Goal: Entertainment & Leisure: Browse casually

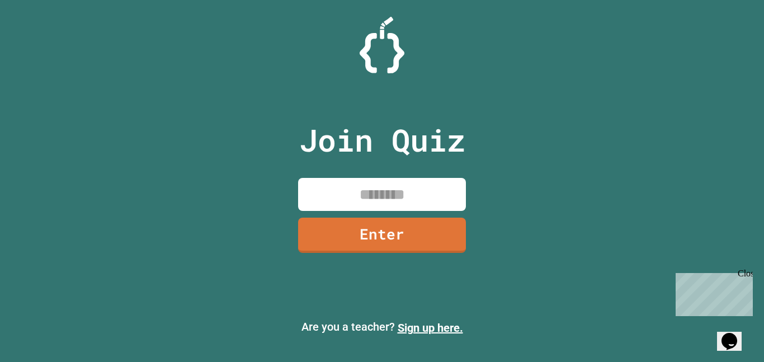
click at [355, 184] on input at bounding box center [382, 194] width 168 height 33
type input "********"
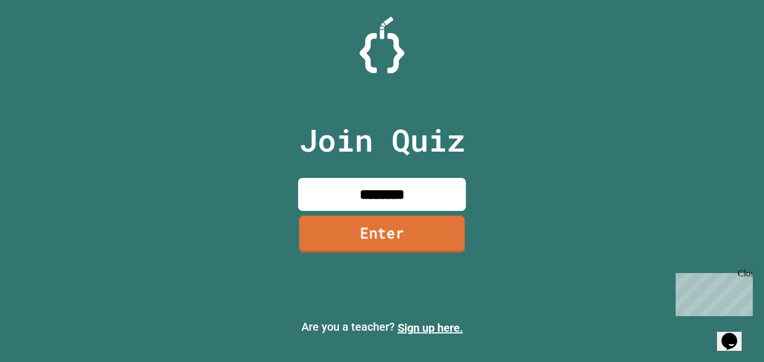
click at [342, 232] on link "Enter" at bounding box center [382, 233] width 166 height 37
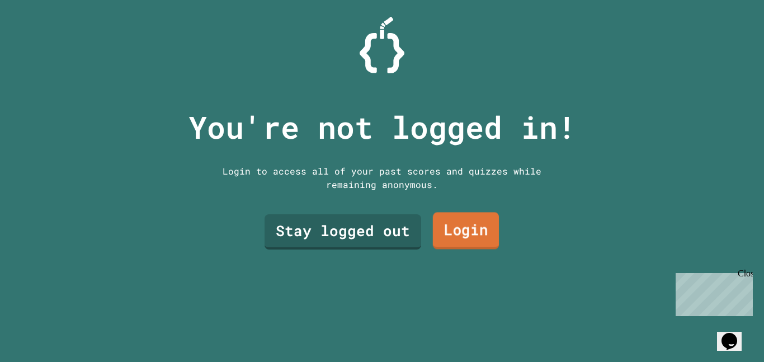
click at [469, 238] on link "Login" at bounding box center [466, 231] width 66 height 37
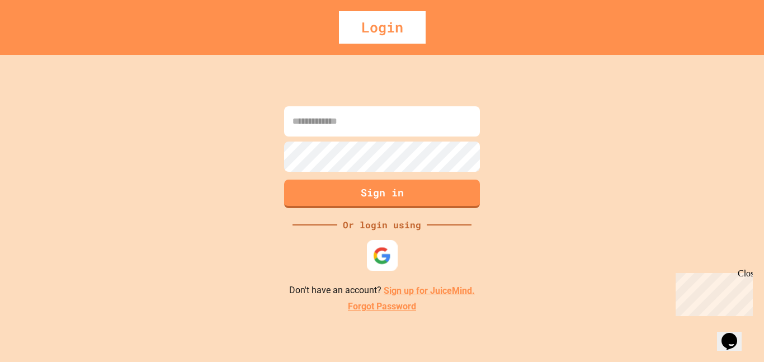
click at [389, 258] on img at bounding box center [382, 255] width 18 height 18
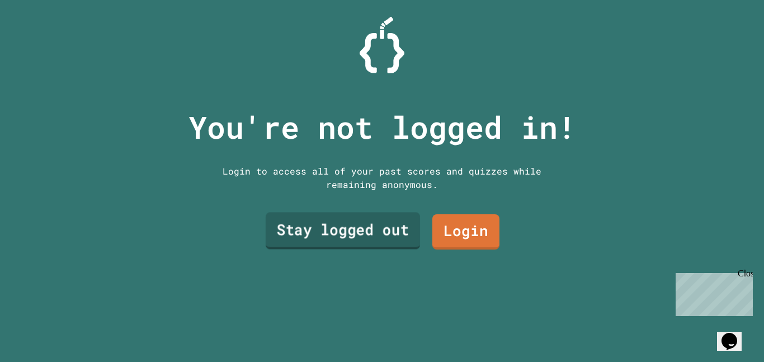
click at [394, 237] on link "Stay logged out" at bounding box center [343, 231] width 154 height 37
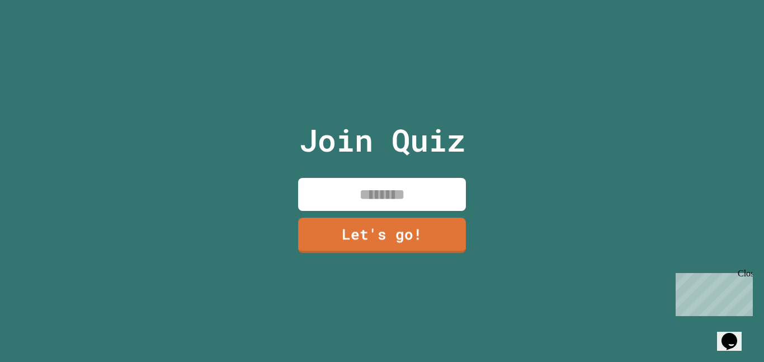
click at [394, 207] on input at bounding box center [382, 194] width 168 height 33
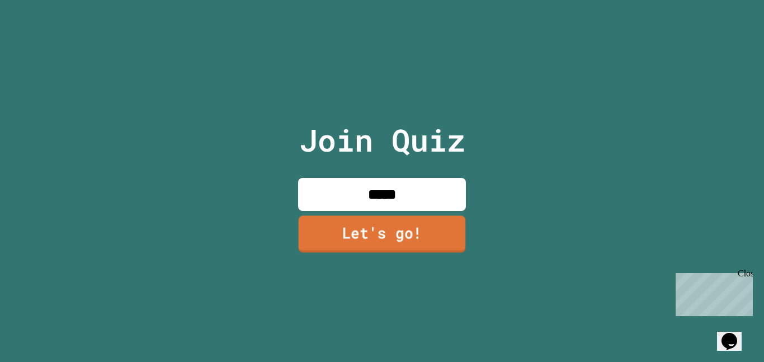
type input "*****"
click at [324, 240] on link "Let's go!" at bounding box center [382, 233] width 167 height 37
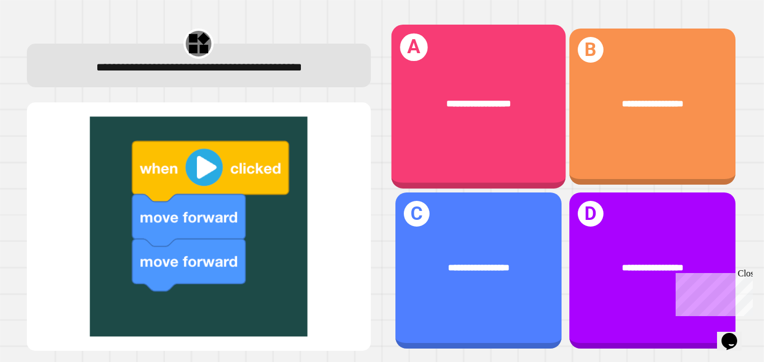
click at [441, 137] on div "**********" at bounding box center [478, 107] width 175 height 164
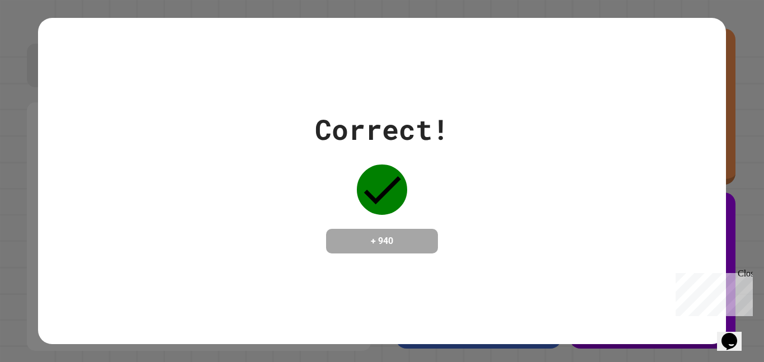
click at [426, 160] on div "Correct! + 940" at bounding box center [382, 181] width 134 height 145
click at [393, 235] on h4 "+ 940" at bounding box center [382, 240] width 90 height 13
click at [391, 197] on icon at bounding box center [382, 189] width 50 height 50
click at [756, 78] on div "Correct! + 940" at bounding box center [382, 181] width 764 height 362
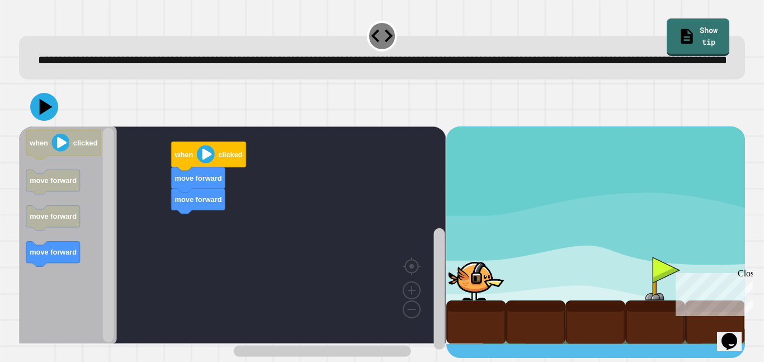
scroll to position [4, 0]
click at [224, 171] on icon "Blockly Workspace" at bounding box center [208, 156] width 75 height 29
click at [26, 274] on icon "Blockly Workspace" at bounding box center [68, 234] width 98 height 217
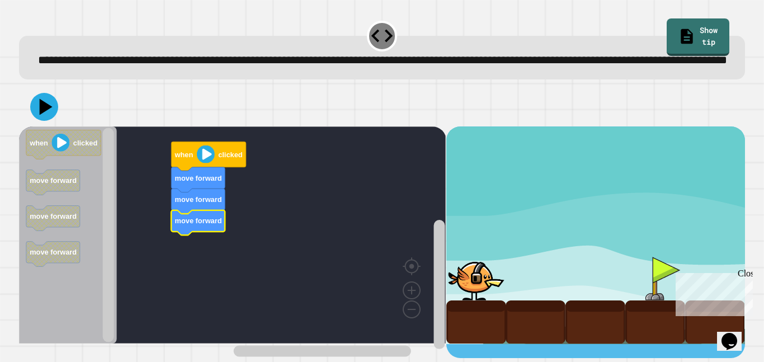
click at [201, 163] on image "Blockly Workspace" at bounding box center [206, 154] width 18 height 18
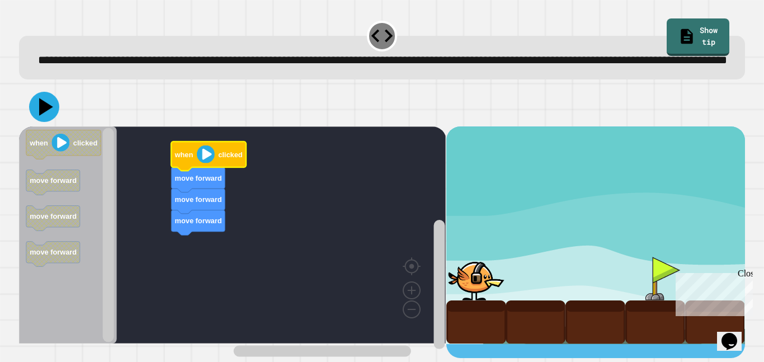
click at [55, 115] on icon at bounding box center [44, 107] width 30 height 30
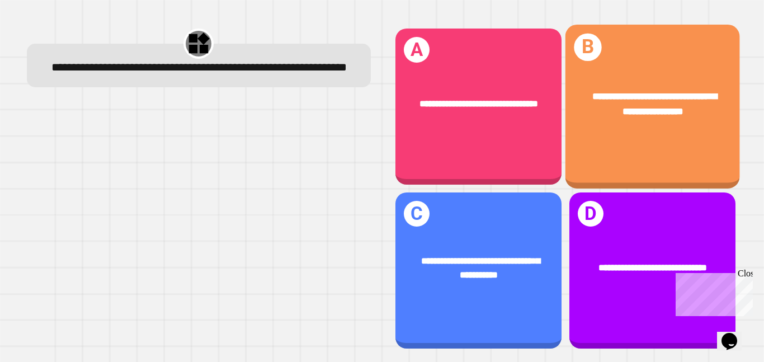
click at [580, 163] on div "**********" at bounding box center [652, 107] width 175 height 164
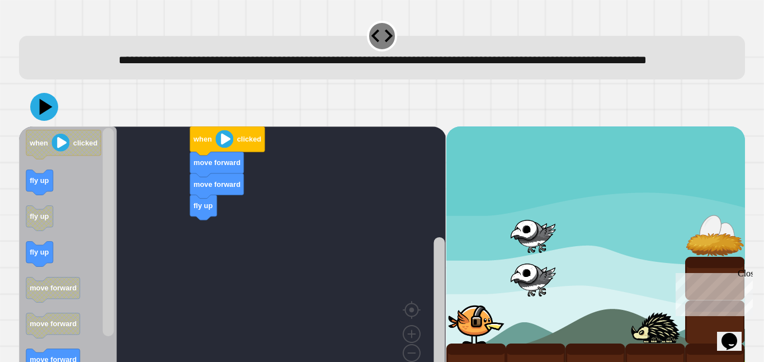
scroll to position [48, 0]
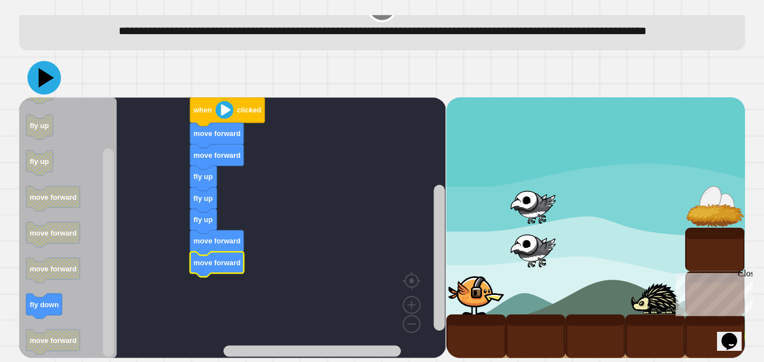
click at [51, 69] on icon at bounding box center [44, 78] width 34 height 34
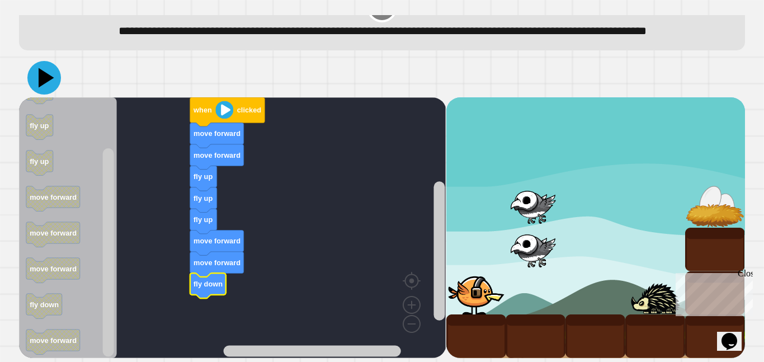
click at [40, 77] on icon at bounding box center [47, 78] width 16 height 20
